Goal: Navigation & Orientation: Find specific page/section

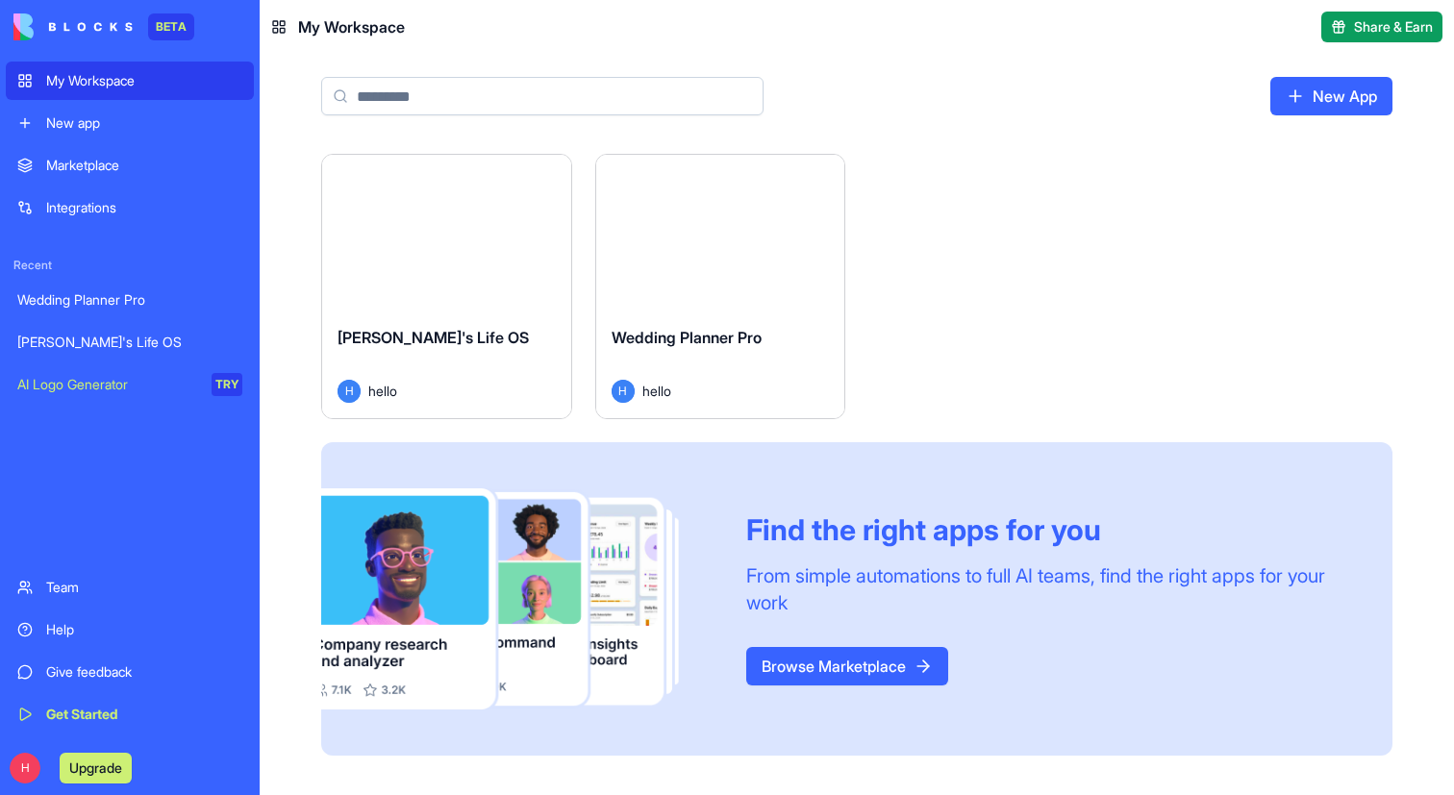
paste input "**********"
type input "**********"
click at [450, 278] on div "Launch" at bounding box center [446, 233] width 249 height 156
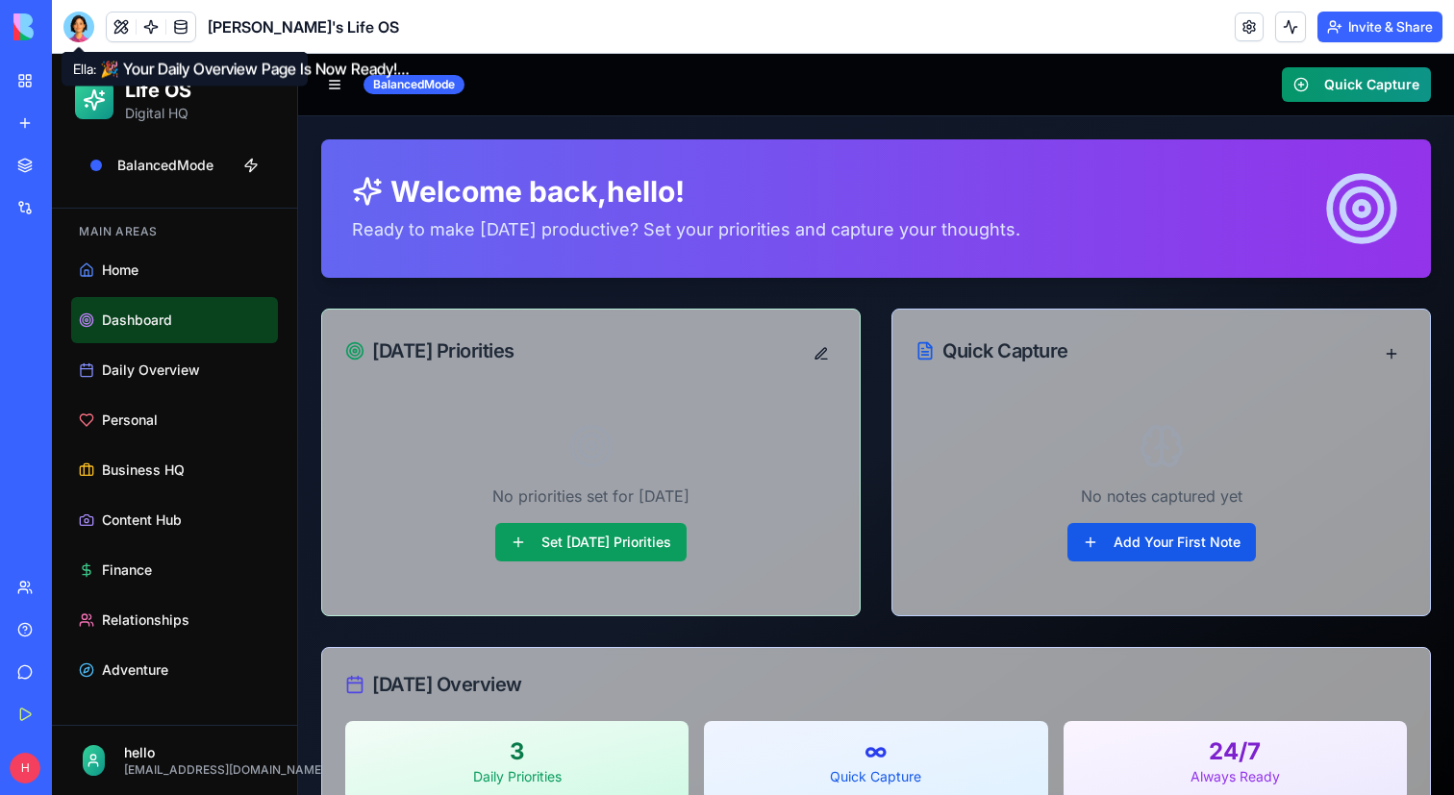
click at [87, 18] on div at bounding box center [78, 27] width 31 height 31
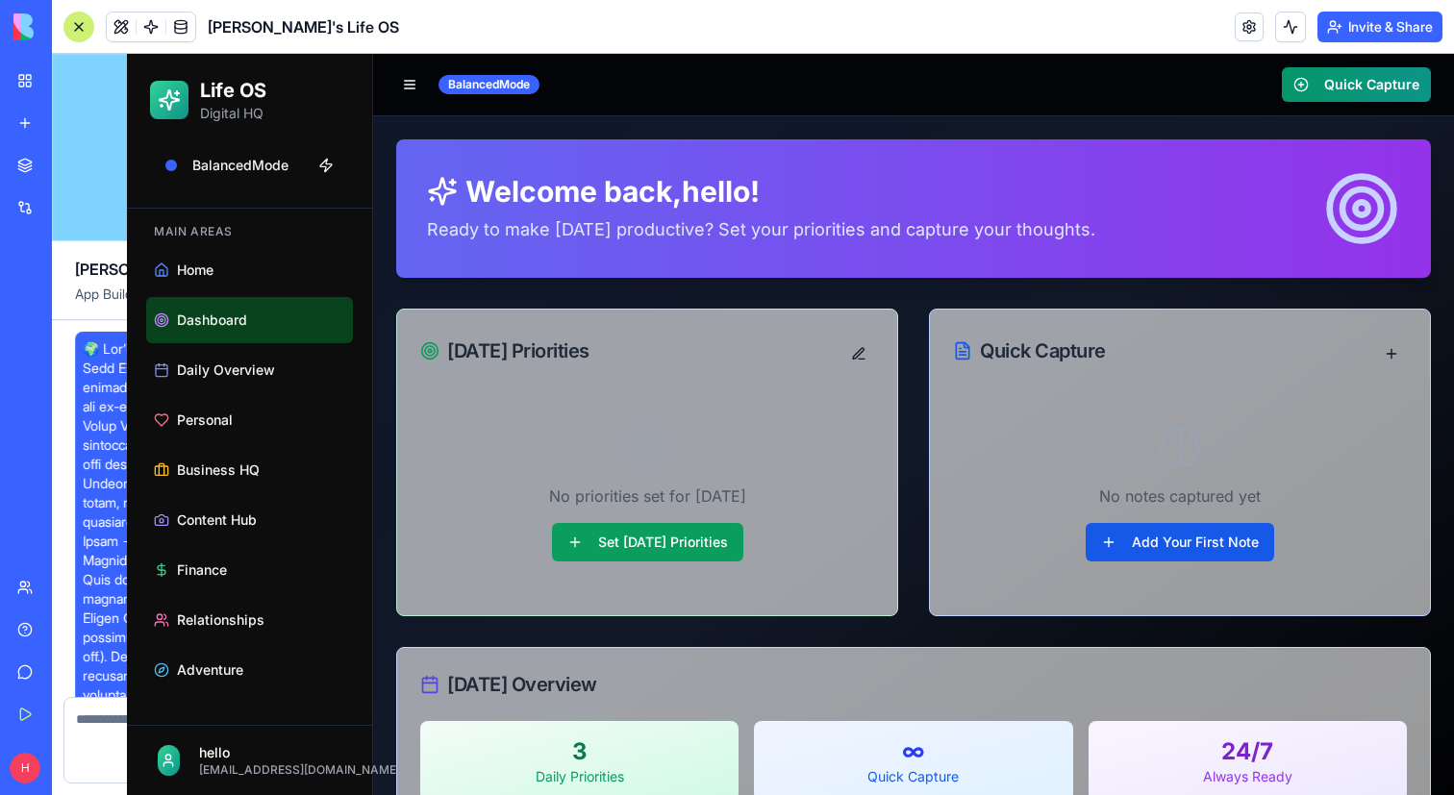
scroll to position [28365, 0]
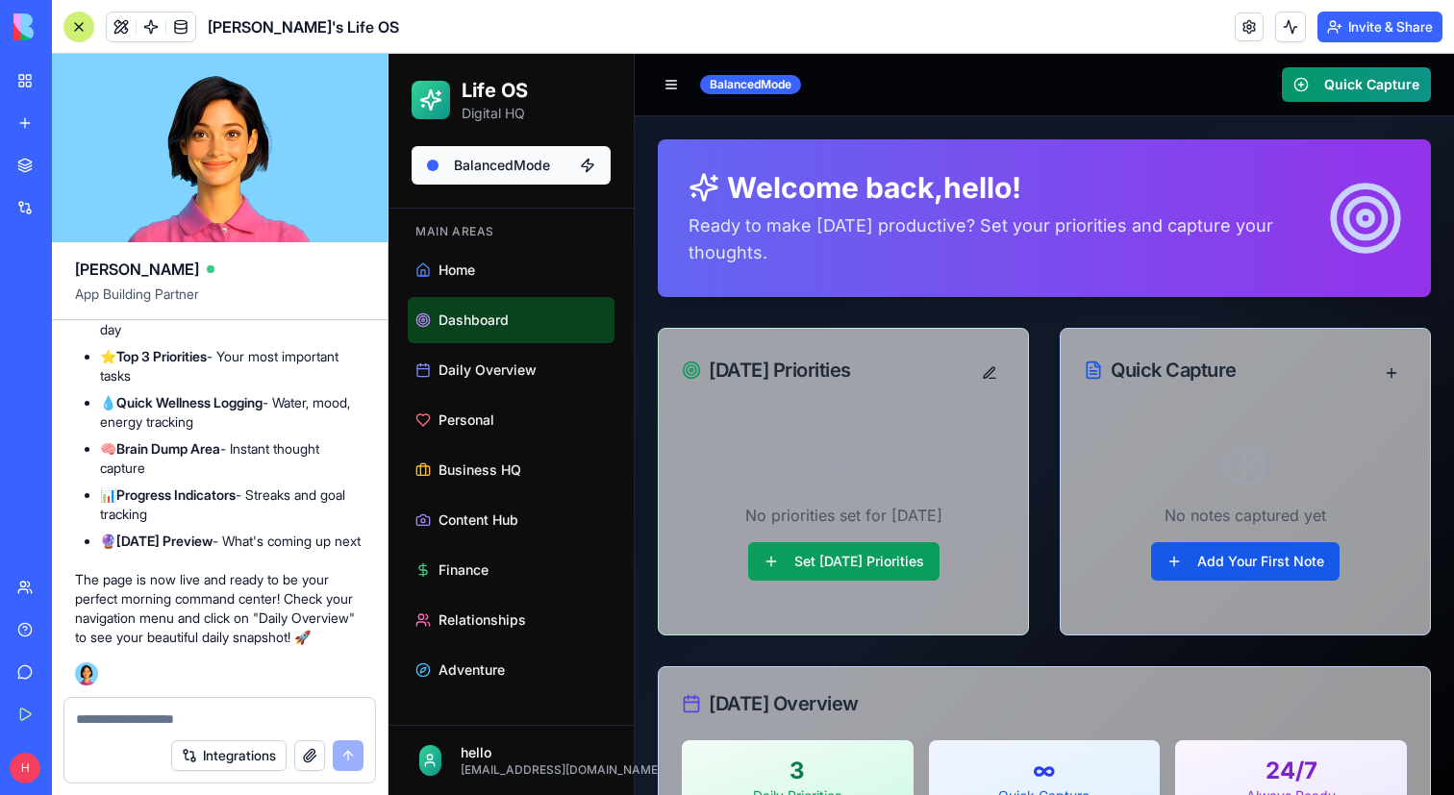
click at [528, 158] on html "Life OS Digital HQ Balanced Mode Main Areas Home Dashboard Daily Overview Perso…" at bounding box center [920, 461] width 1065 height 814
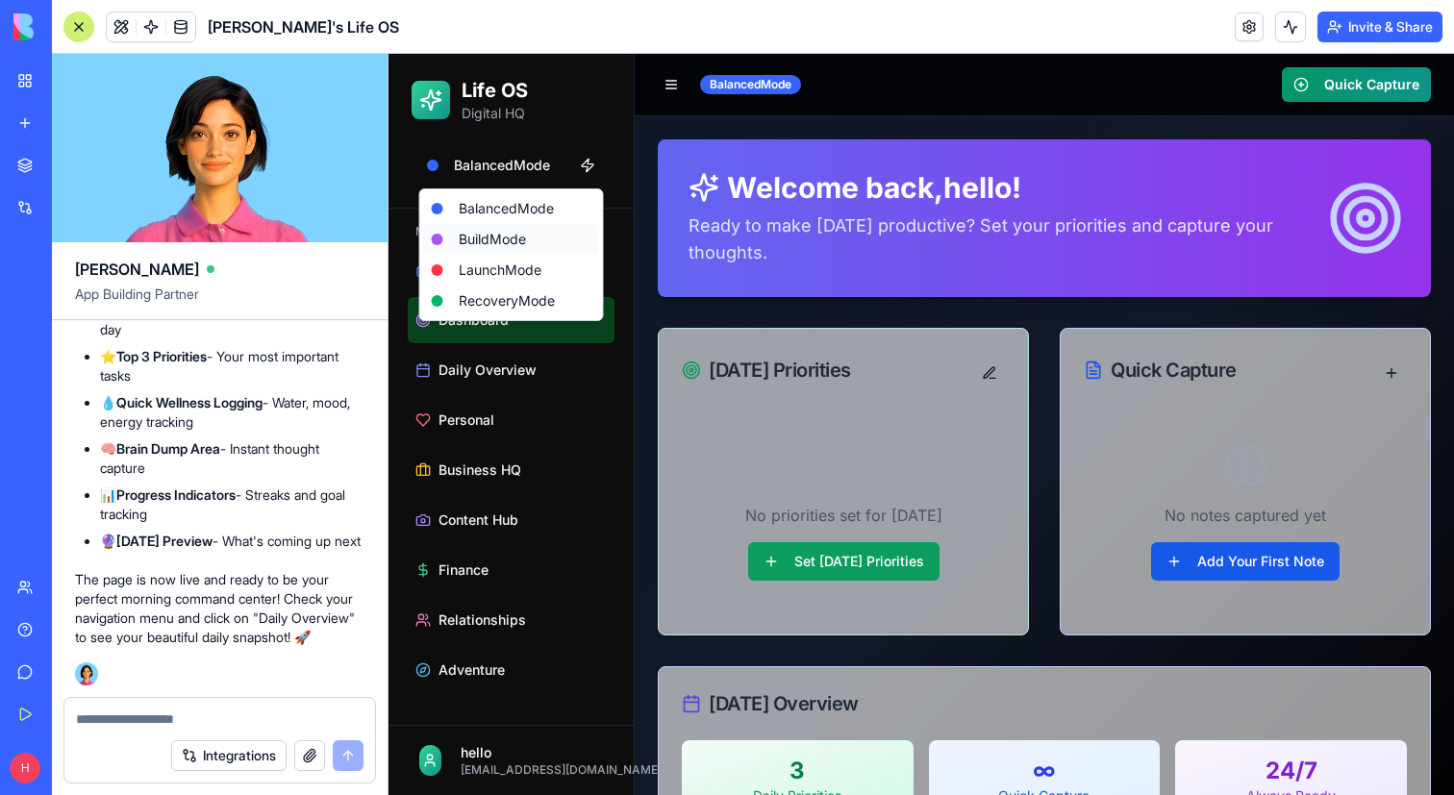
click at [508, 234] on div "Build Mode" at bounding box center [511, 239] width 175 height 31
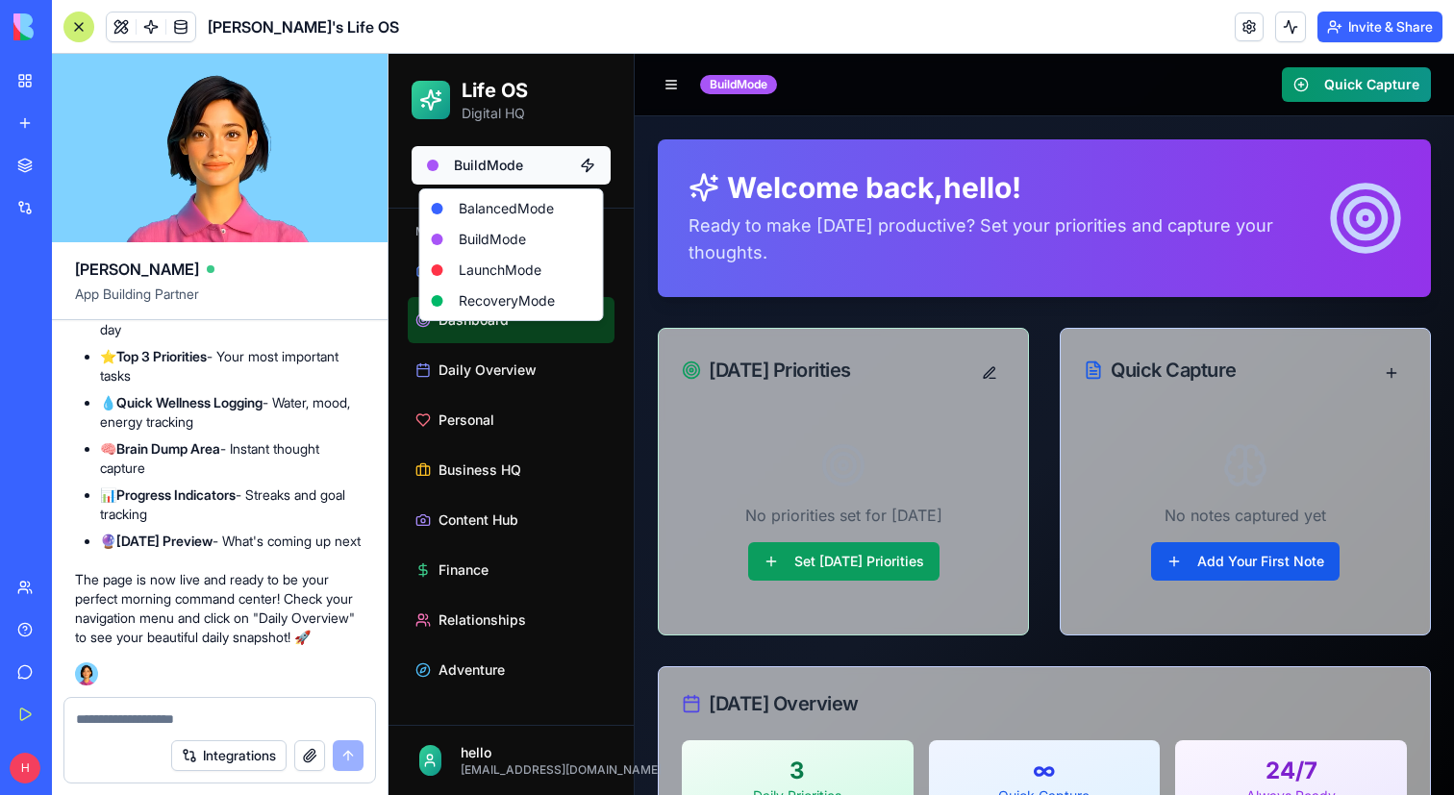
click at [521, 172] on html "Life OS Digital HQ Build Mode Main Areas Home Dashboard Daily Overview Personal…" at bounding box center [920, 461] width 1065 height 814
click at [493, 262] on div "Launch Mode" at bounding box center [511, 270] width 175 height 31
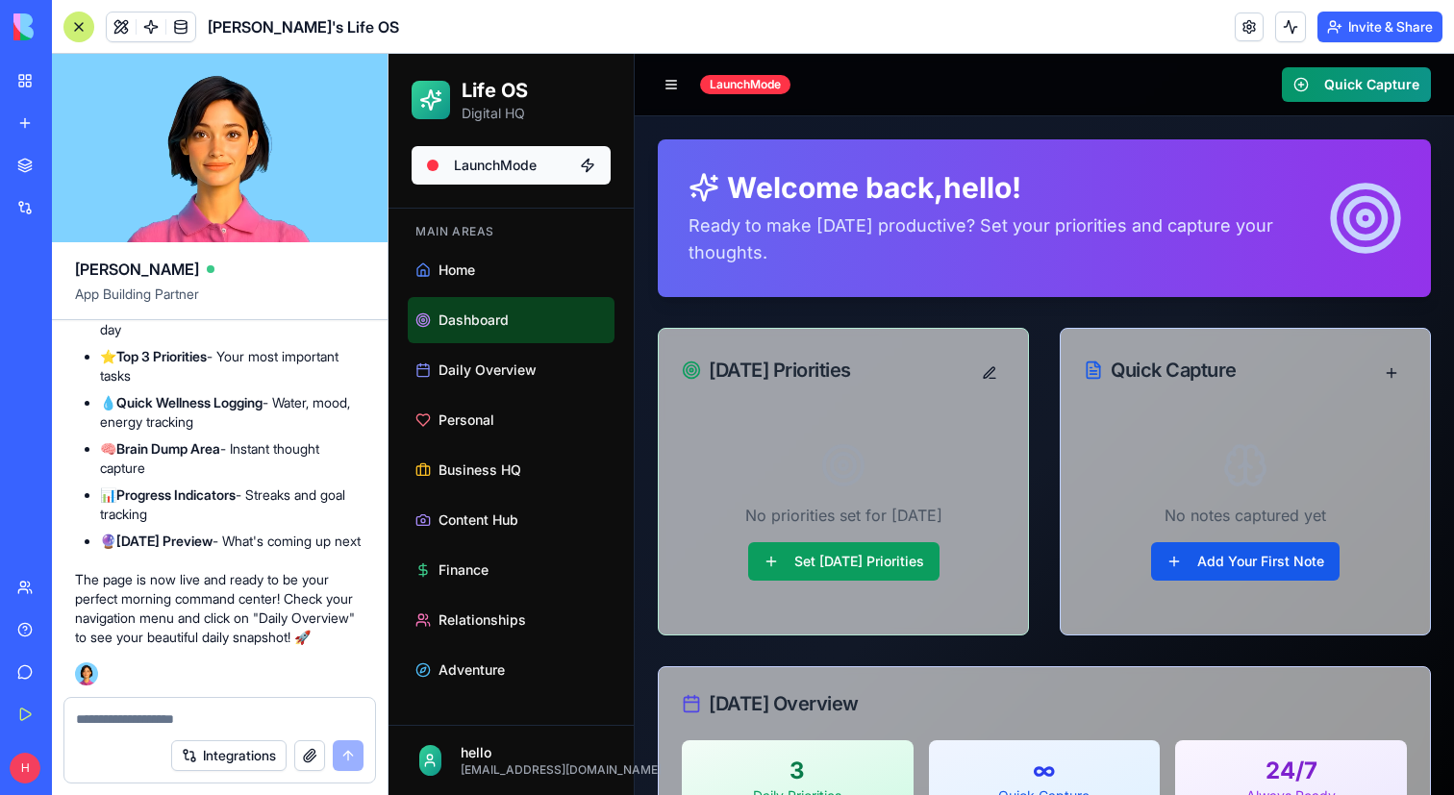
click at [504, 162] on html "Life OS Digital HQ Launch Mode Main Areas Home Dashboard Daily Overview Persona…" at bounding box center [920, 461] width 1065 height 814
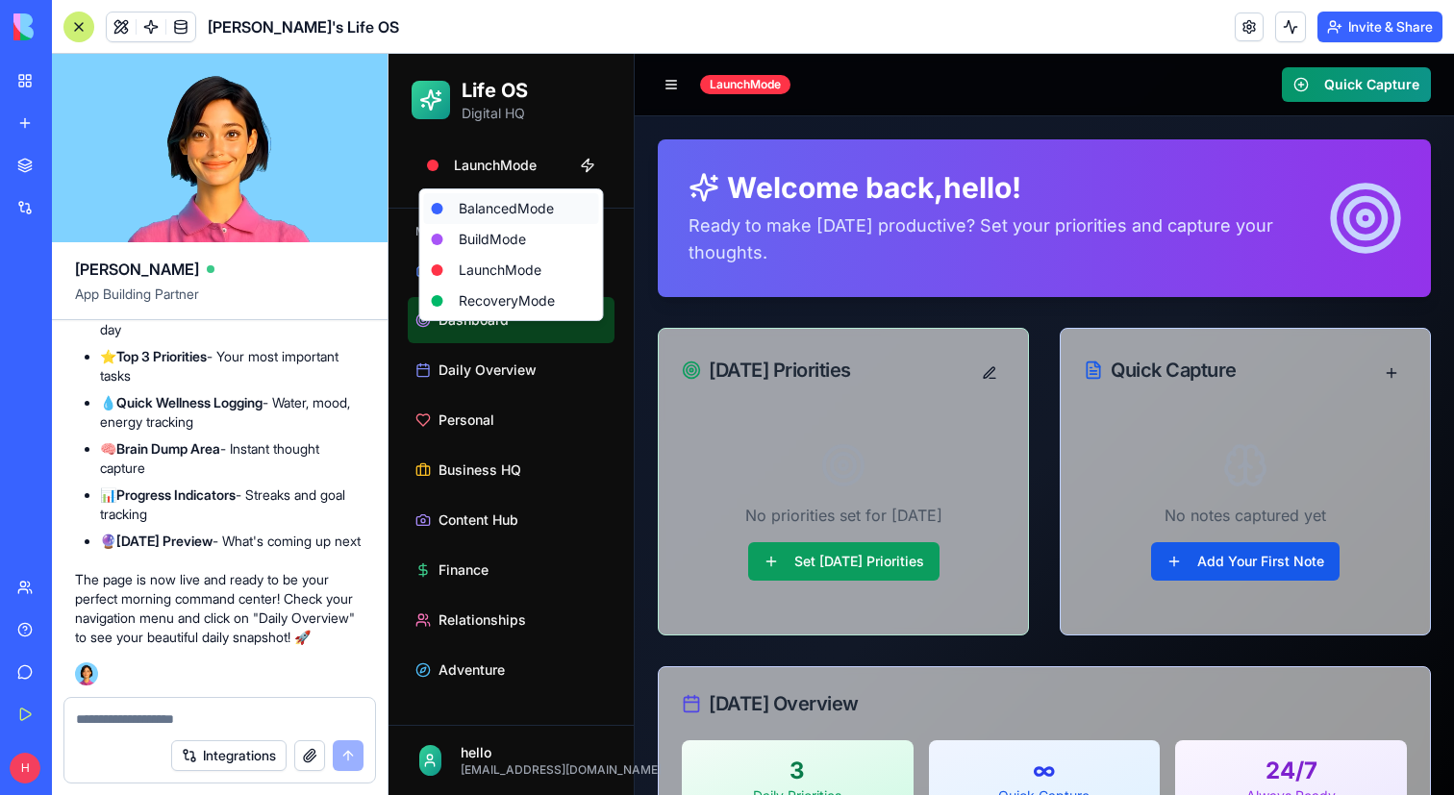
click at [498, 205] on div "Balanced Mode" at bounding box center [511, 208] width 175 height 31
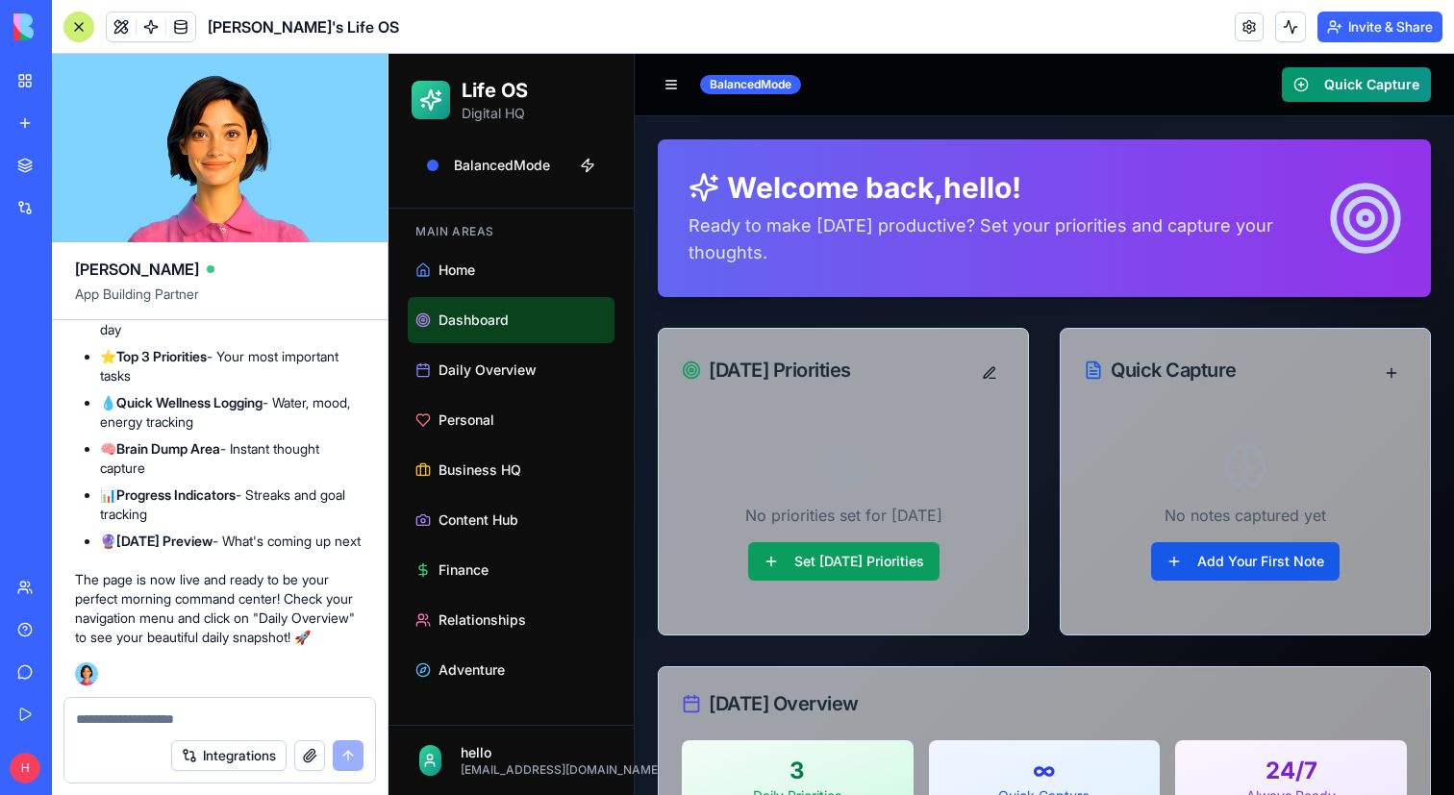
click at [306, 486] on li "📊 Progress Indicators - Streaks and goal tracking" at bounding box center [232, 505] width 264 height 38
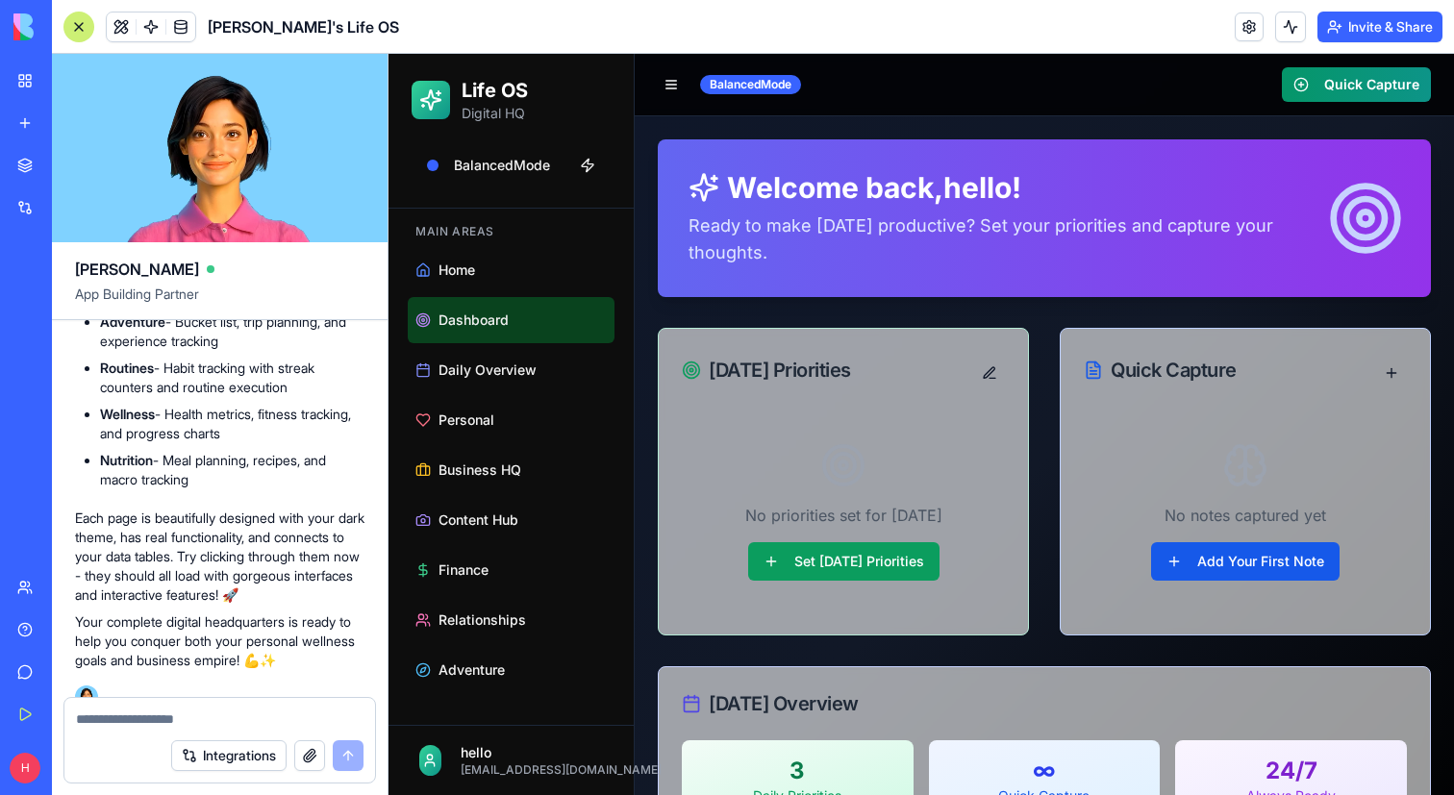
scroll to position [18780, 0]
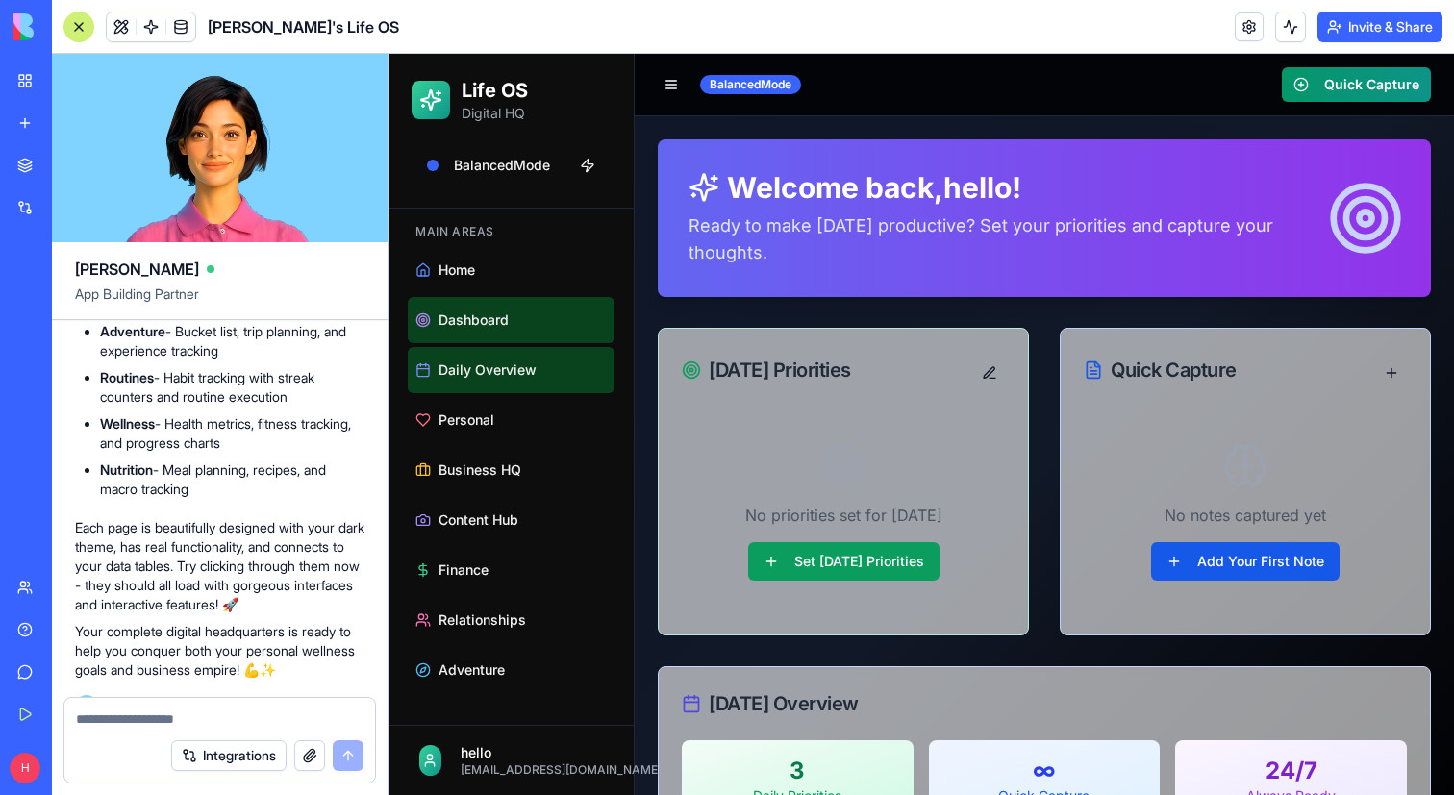
click at [547, 378] on link "Daily Overview" at bounding box center [511, 370] width 207 height 46
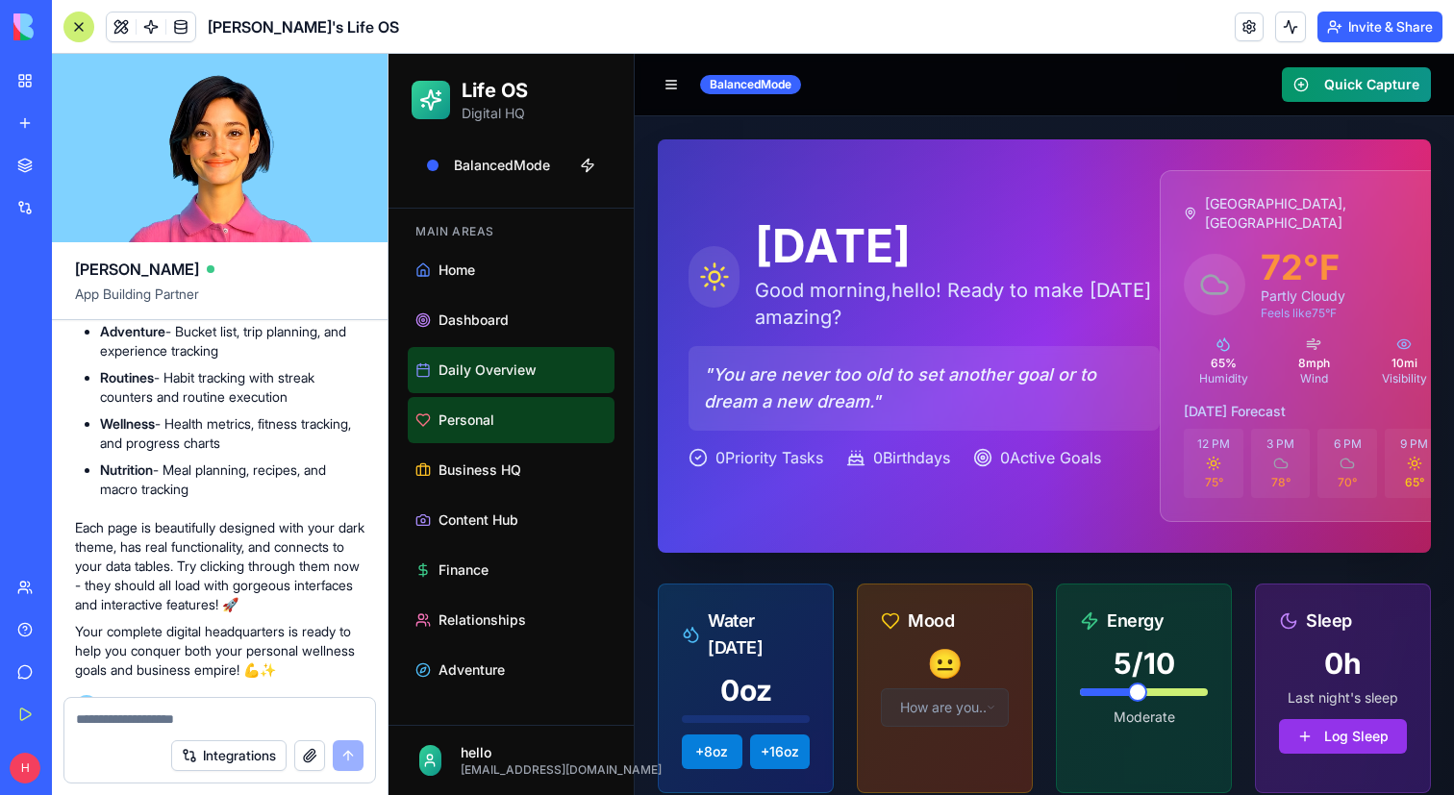
click at [511, 411] on link "Personal" at bounding box center [511, 420] width 207 height 46
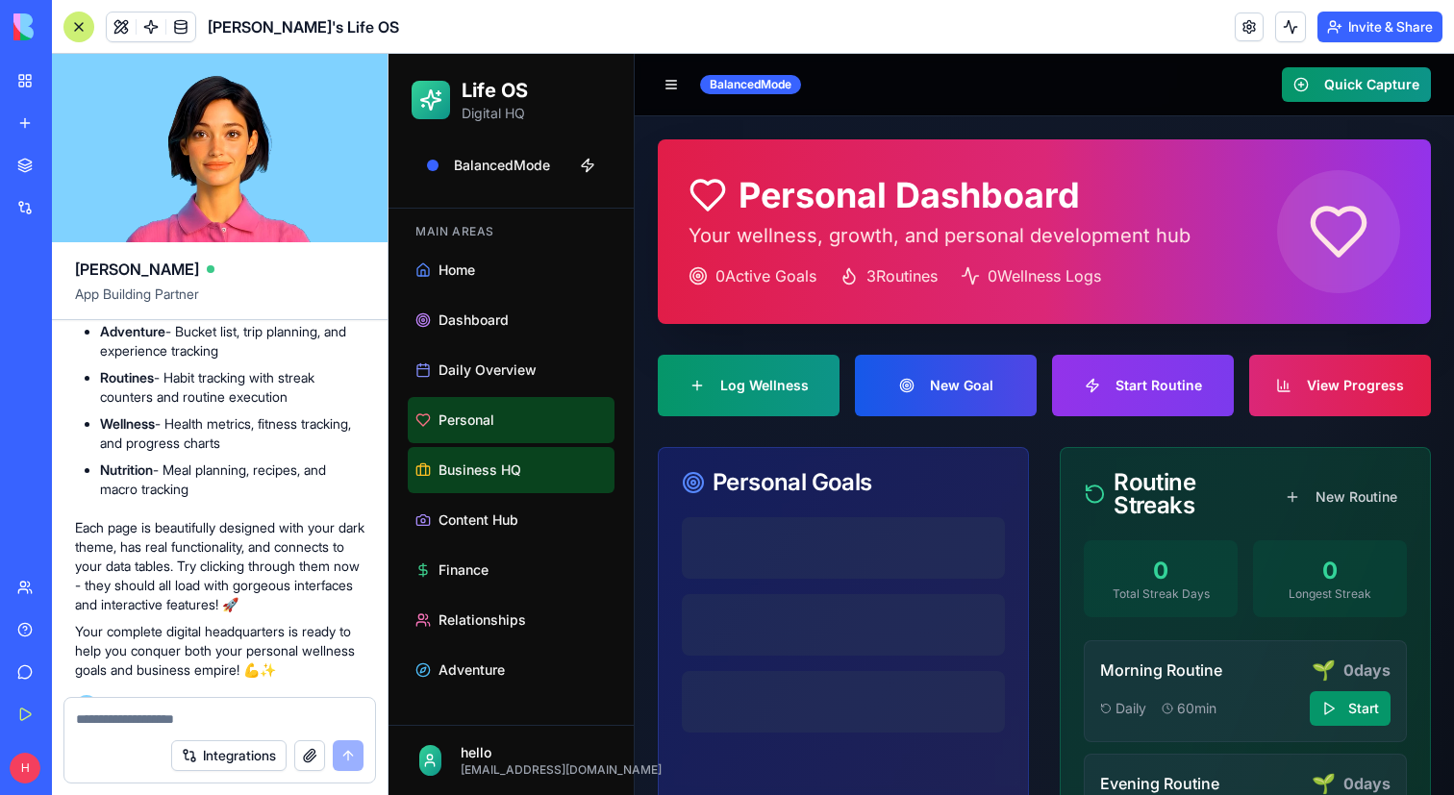
click at [510, 454] on link "Business HQ" at bounding box center [511, 470] width 207 height 46
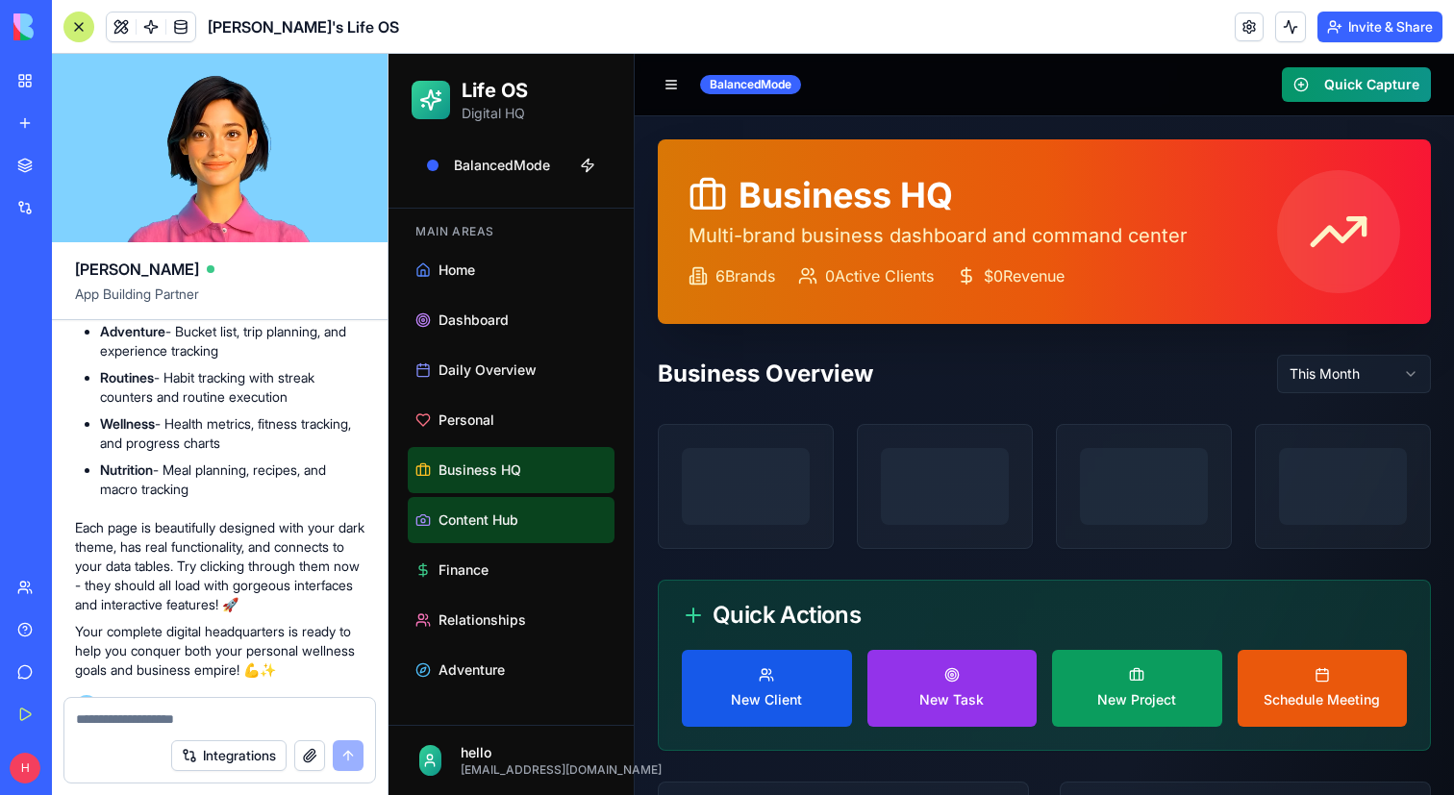
click at [501, 497] on link "Content Hub" at bounding box center [511, 520] width 207 height 46
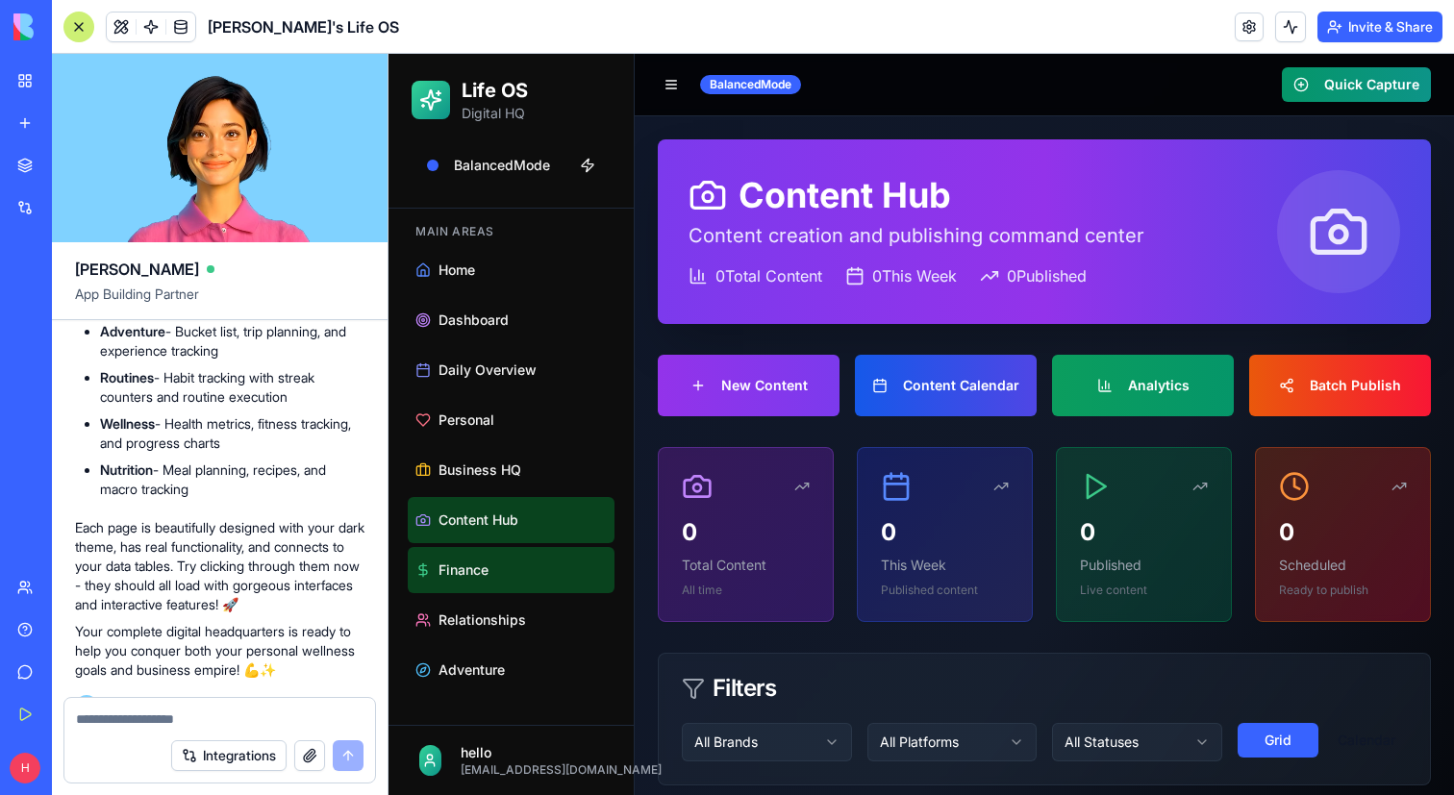
click at [496, 560] on link "Finance" at bounding box center [511, 570] width 207 height 46
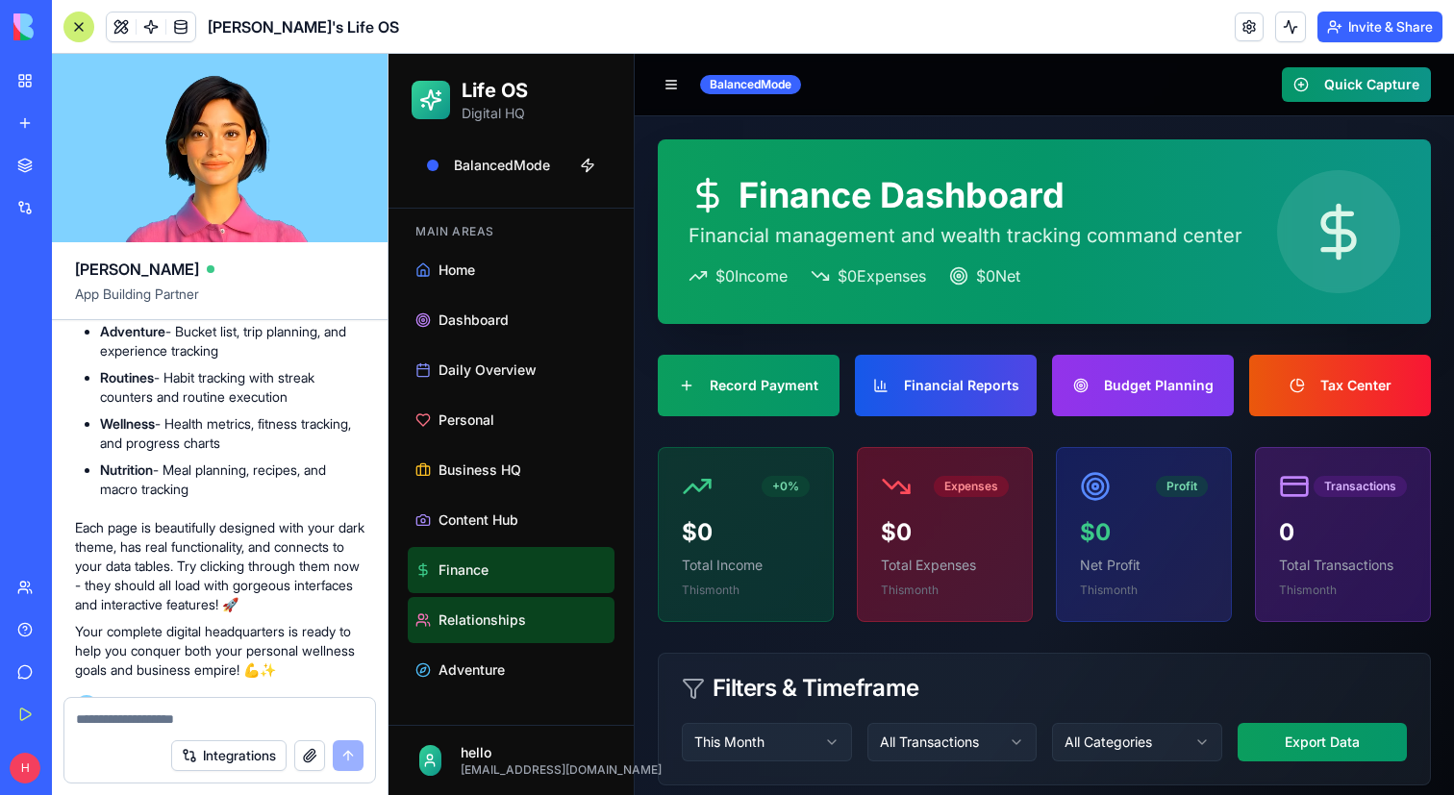
click at [496, 632] on link "Relationships" at bounding box center [511, 620] width 207 height 46
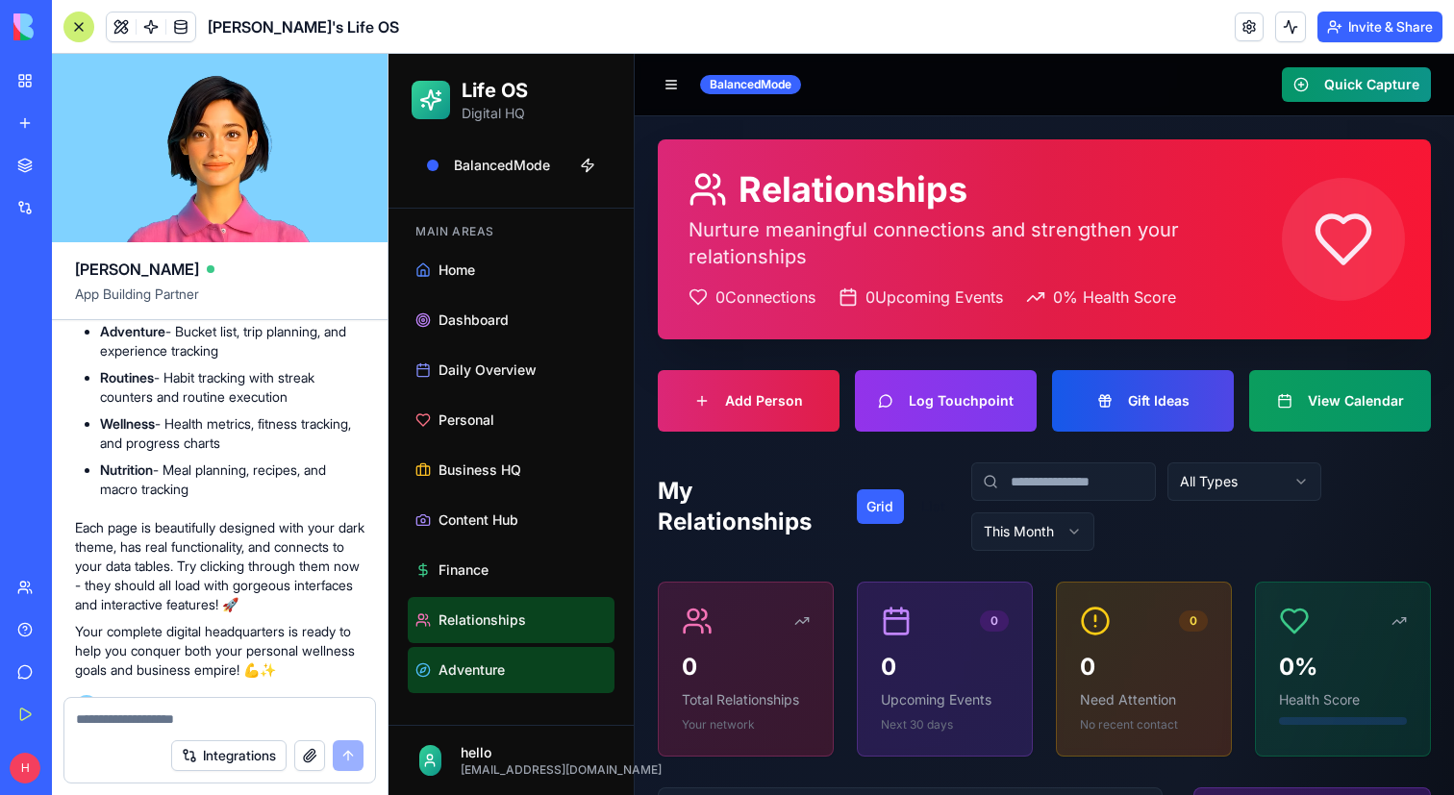
click at [494, 670] on span "Adventure" at bounding box center [471, 669] width 66 height 19
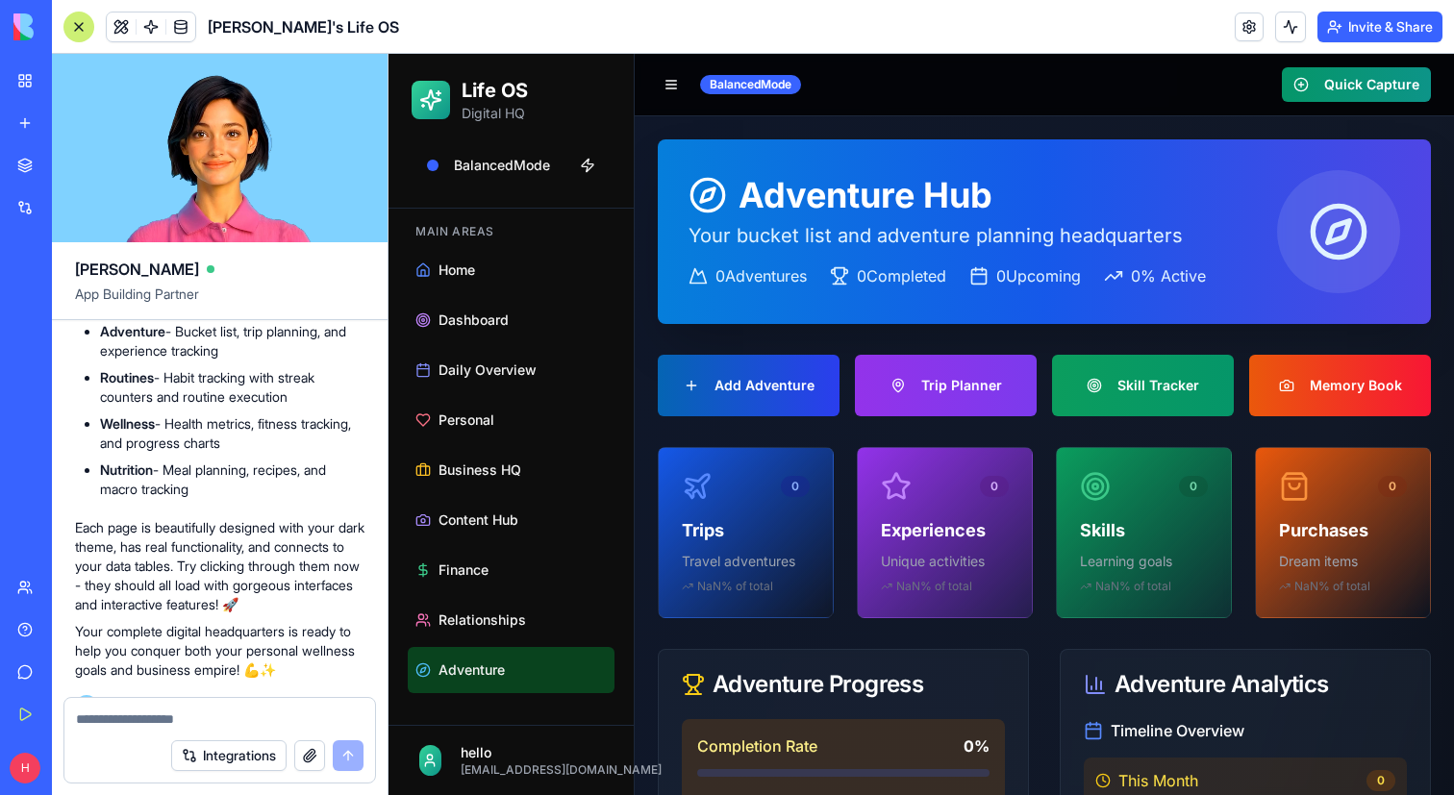
click at [774, 404] on button "Add Adventure" at bounding box center [749, 386] width 182 height 62
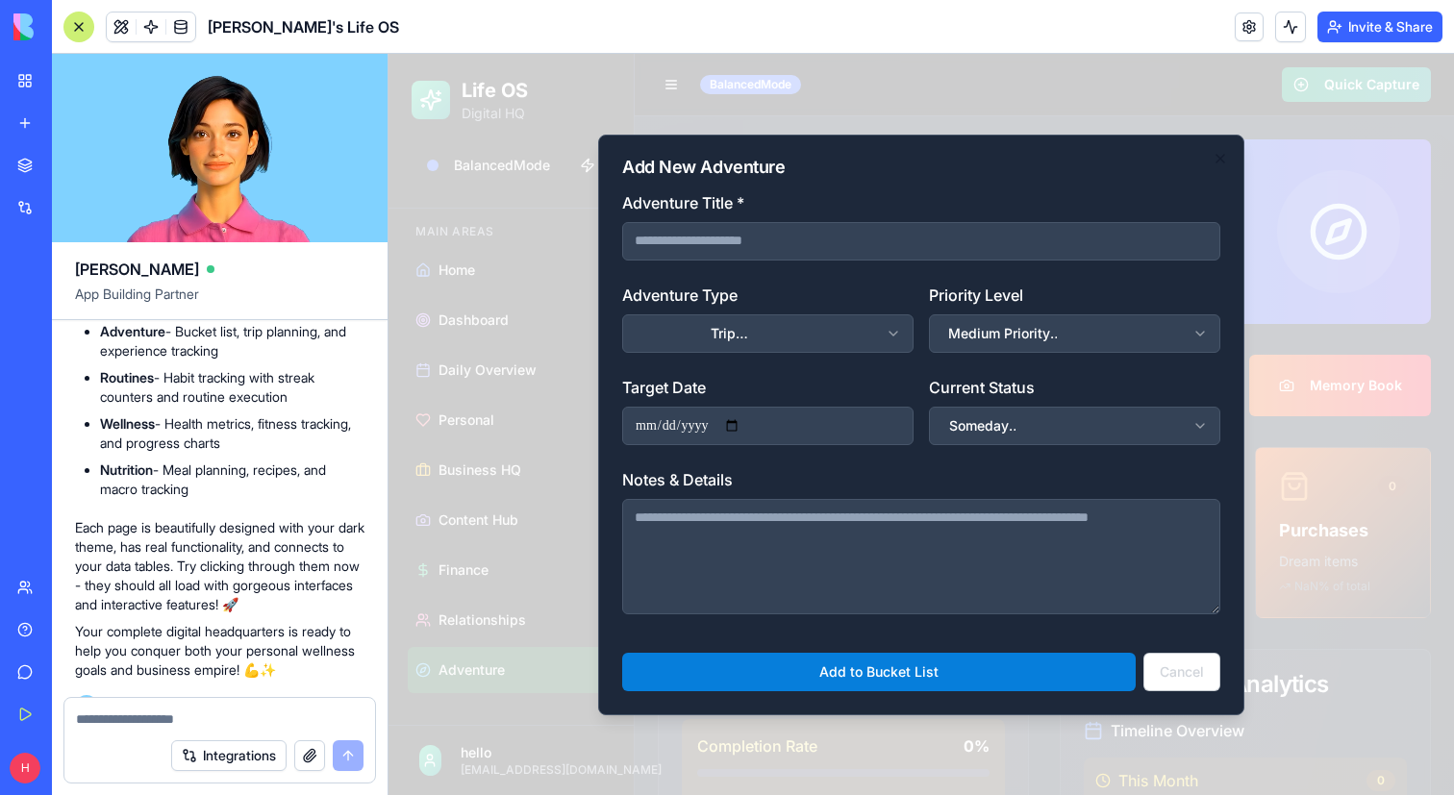
click at [568, 336] on div at bounding box center [920, 424] width 1065 height 741
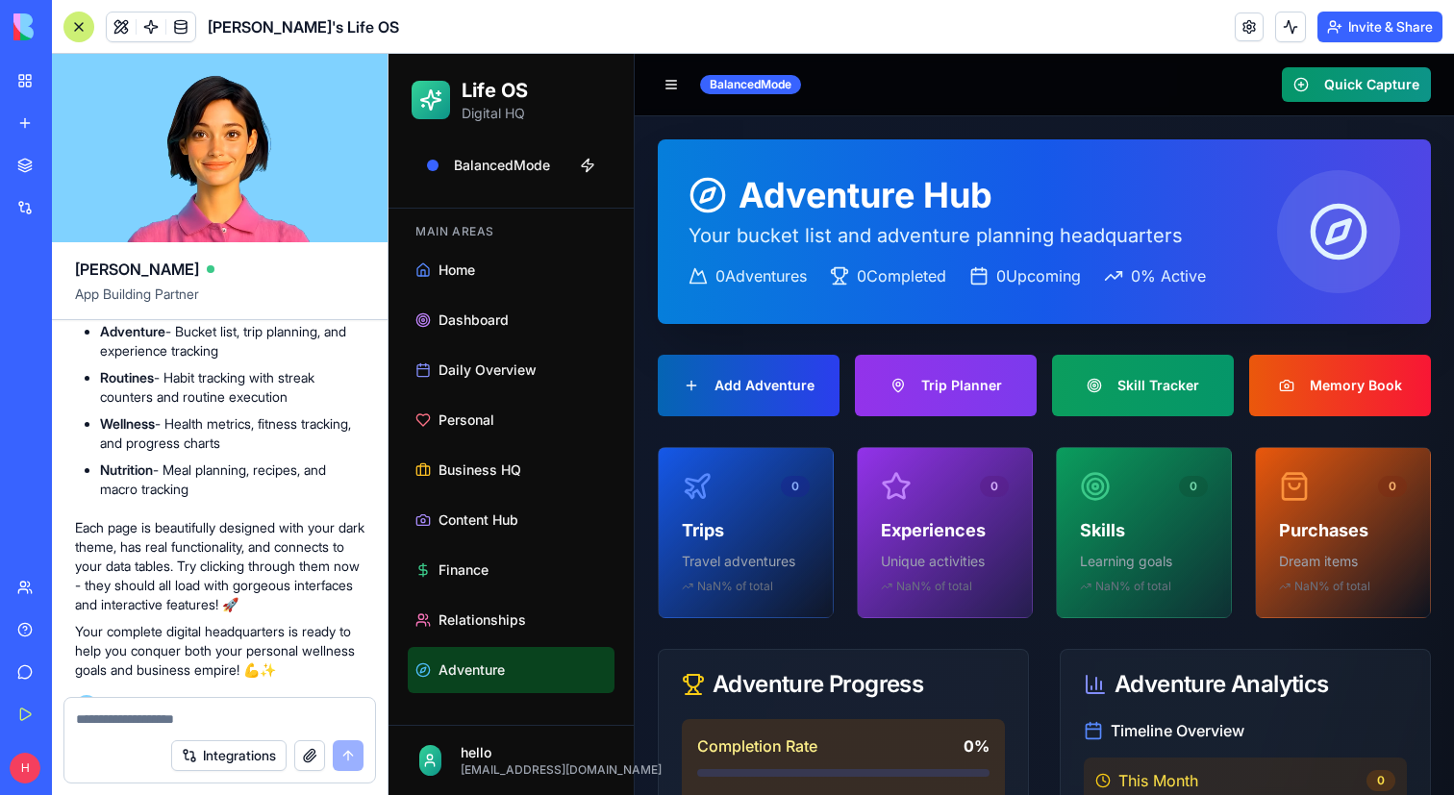
click at [761, 361] on button "Add Adventure" at bounding box center [749, 386] width 182 height 62
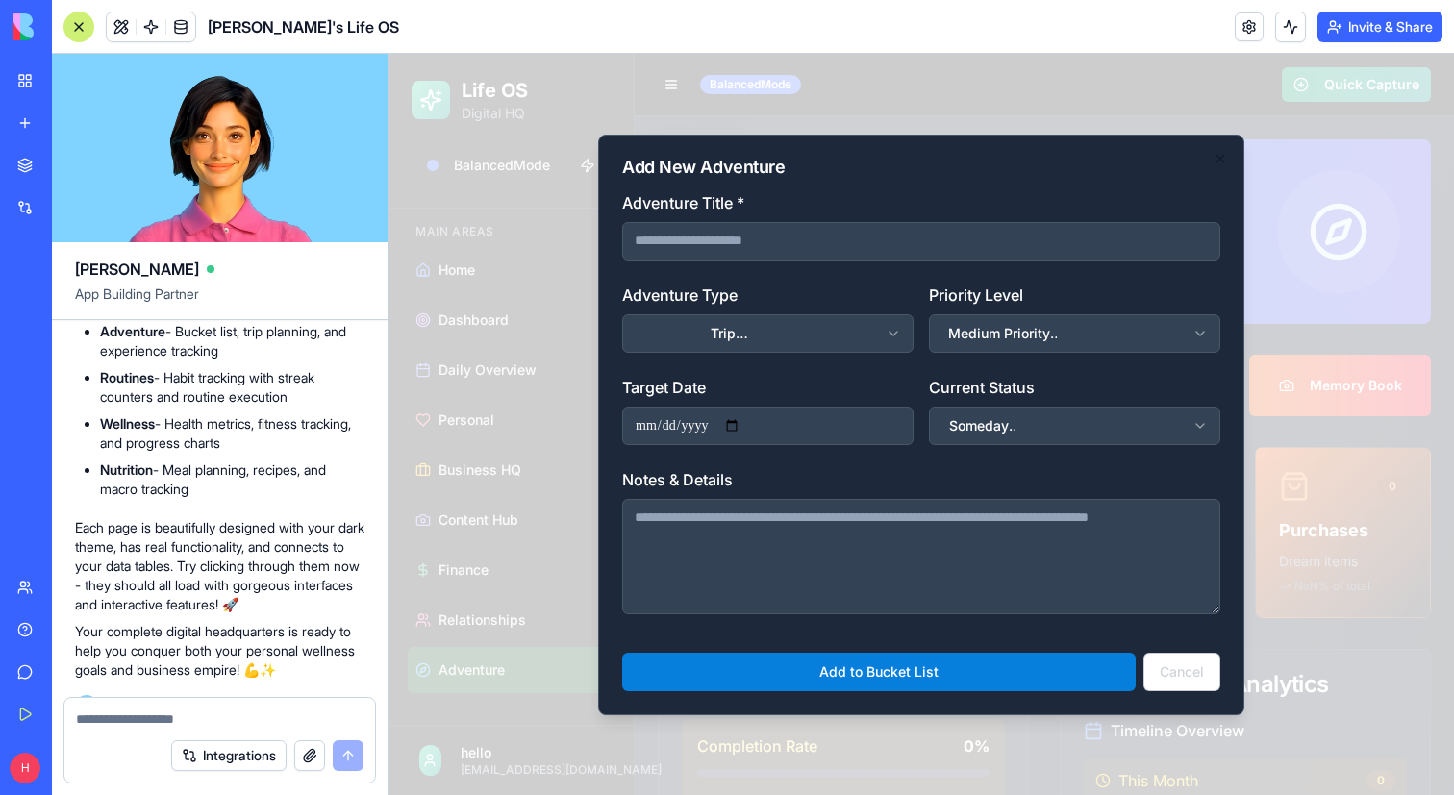
click at [565, 304] on div at bounding box center [920, 424] width 1065 height 741
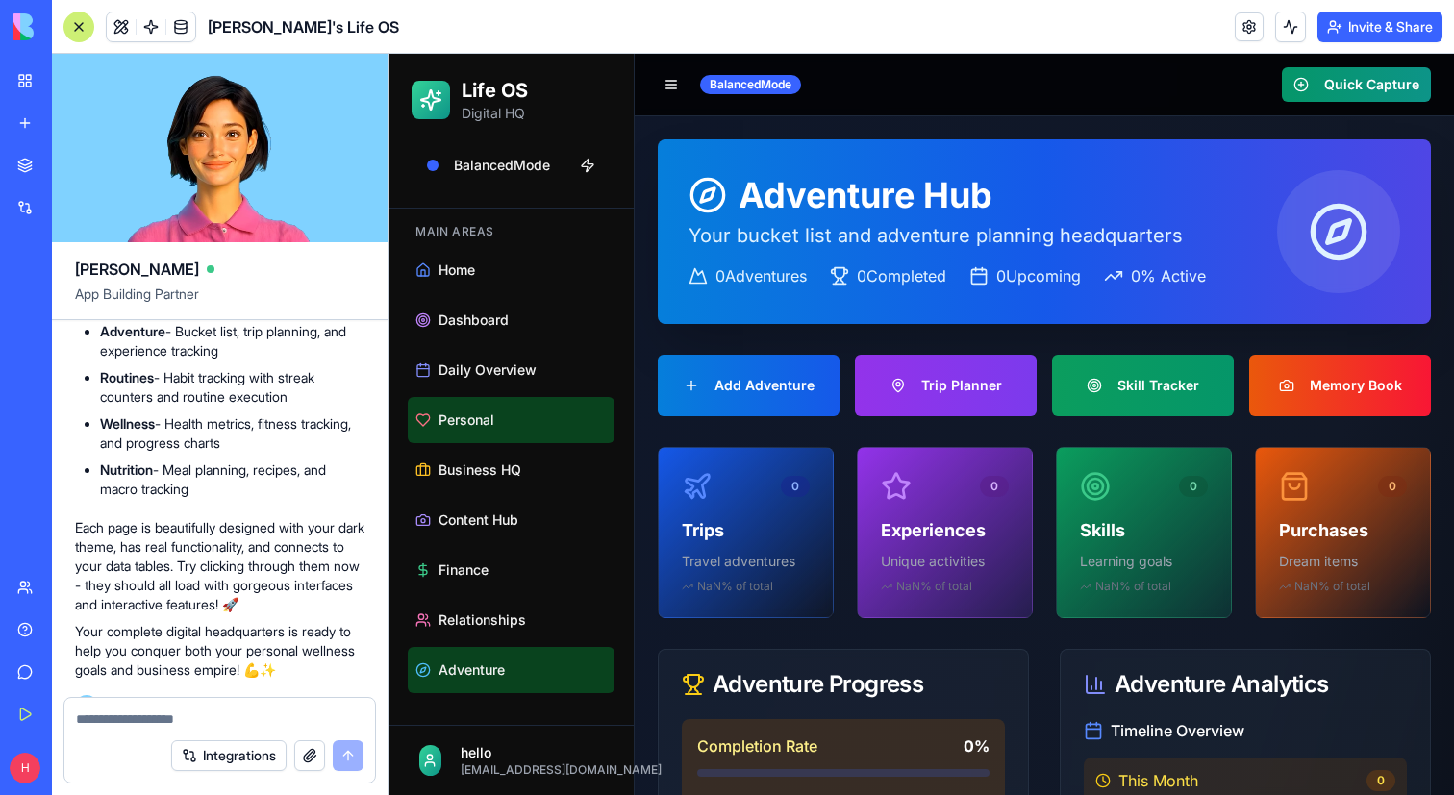
click at [493, 439] on link "Personal" at bounding box center [511, 420] width 207 height 46
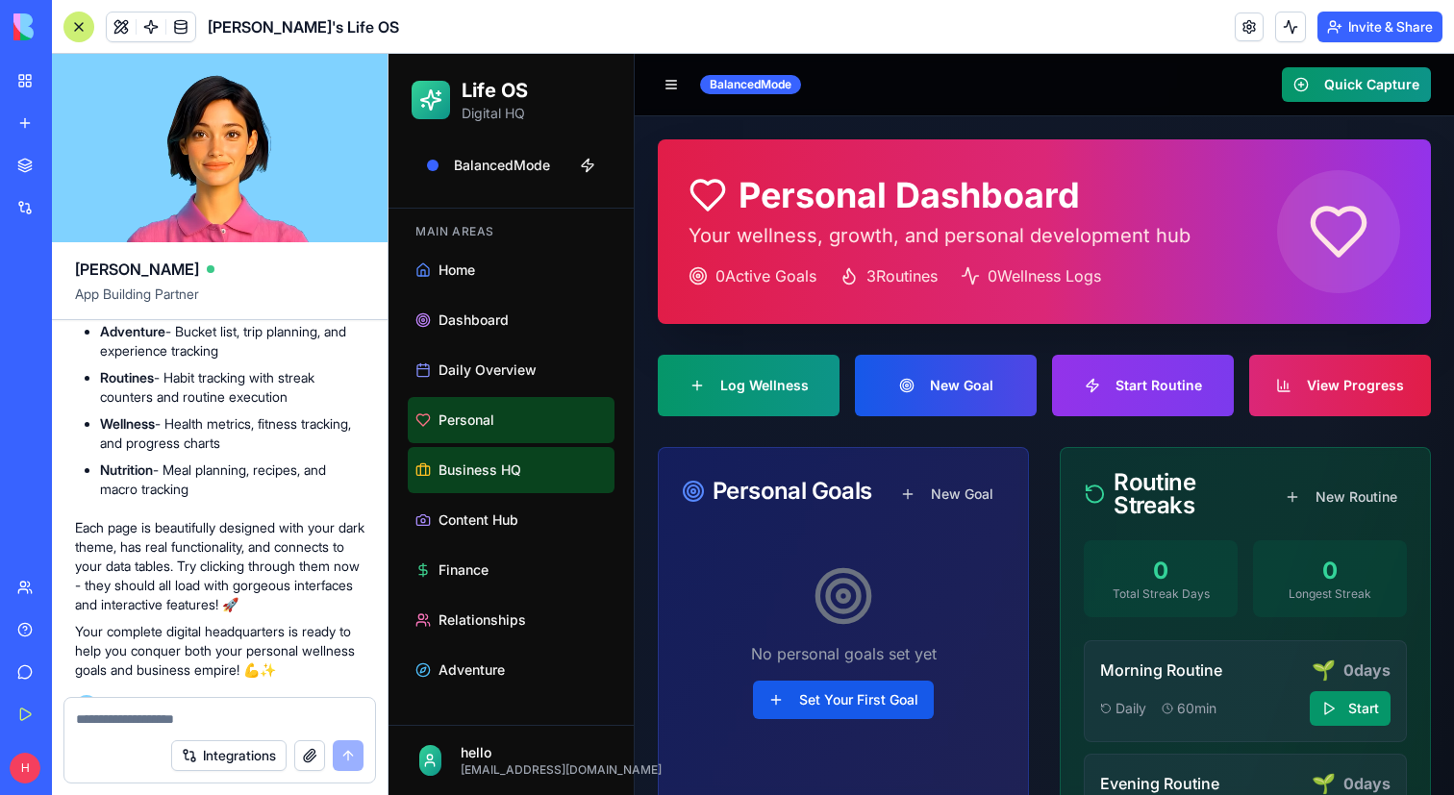
click at [486, 488] on link "Business HQ" at bounding box center [511, 470] width 207 height 46
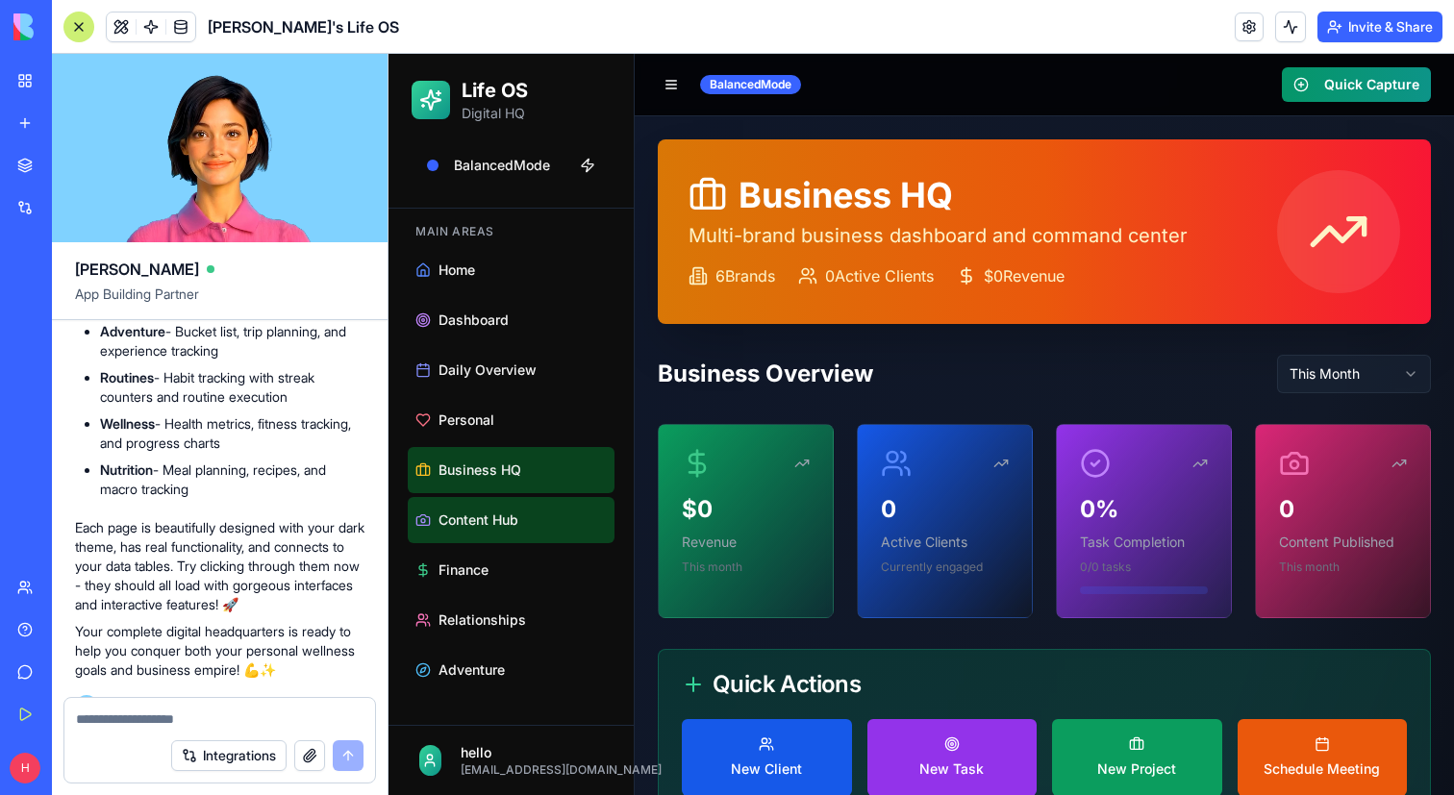
click at [486, 530] on link "Content Hub" at bounding box center [511, 520] width 207 height 46
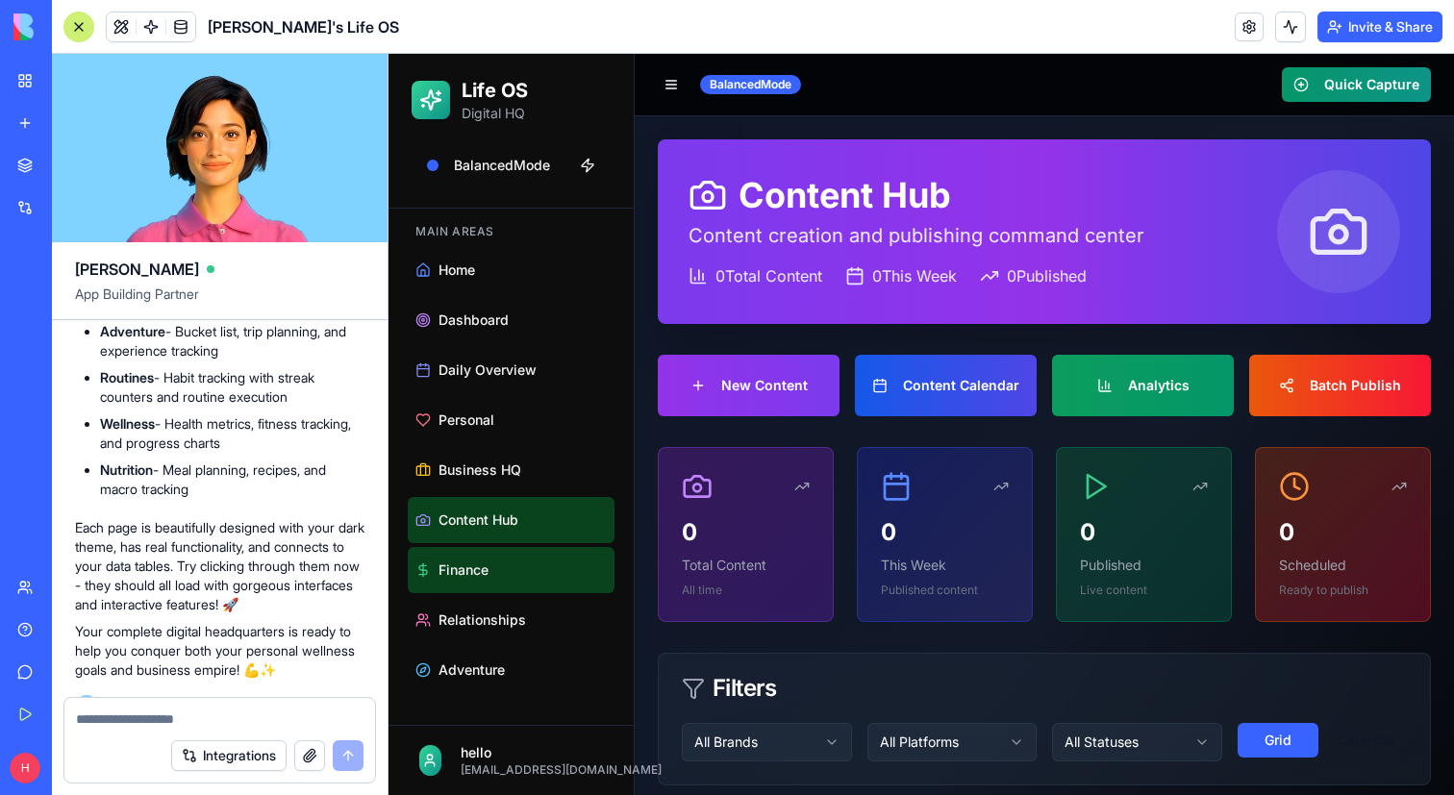
click at [485, 568] on span "Finance" at bounding box center [463, 570] width 50 height 19
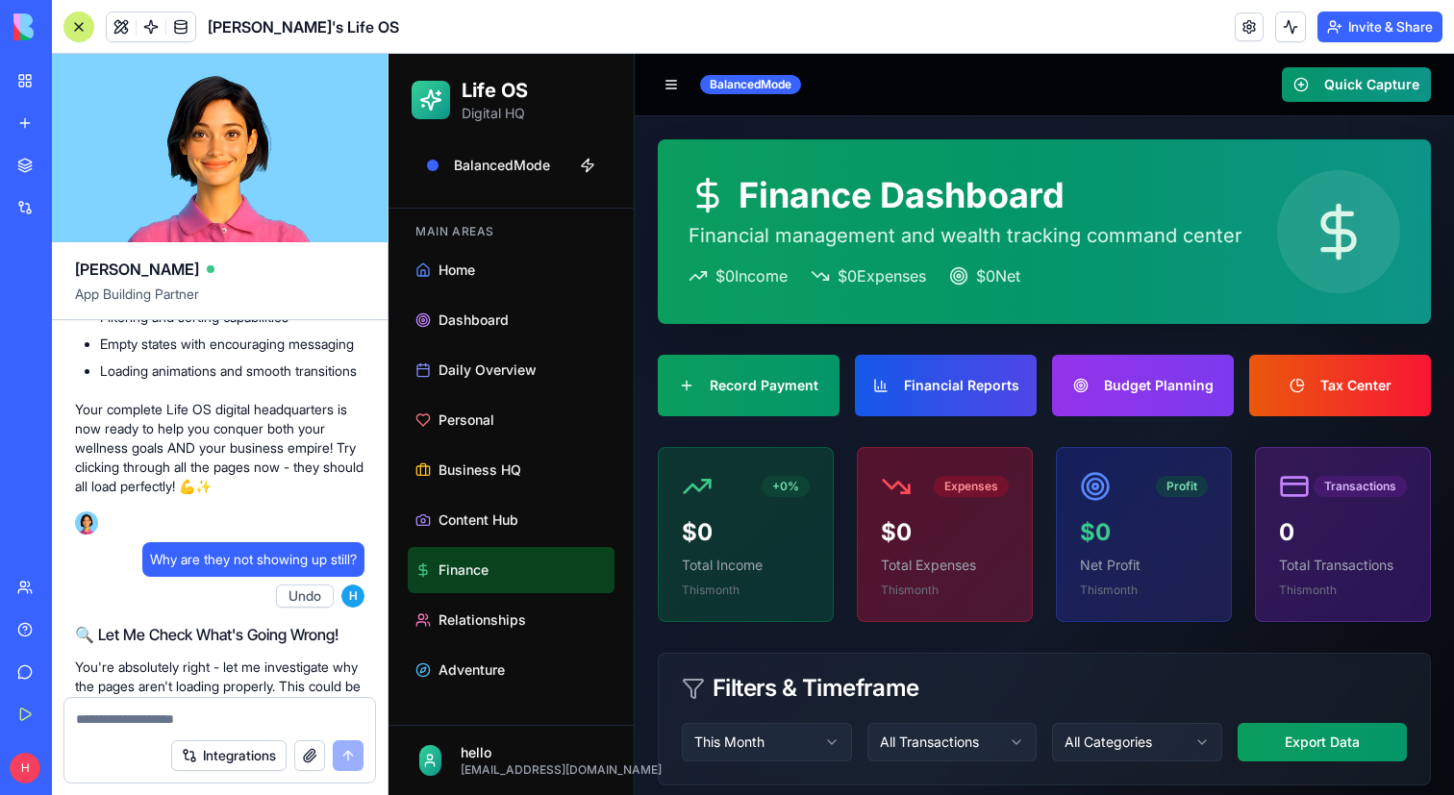
scroll to position [20293, 0]
